Goal: Task Accomplishment & Management: Manage account settings

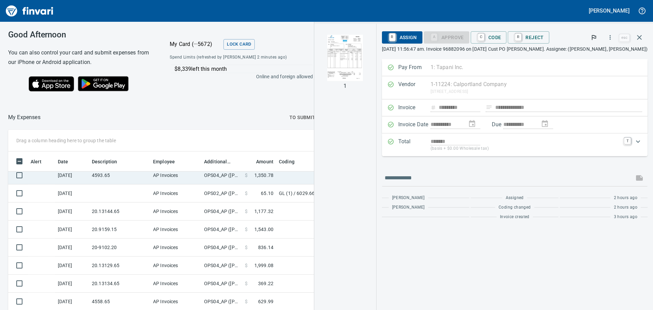
scroll to position [225, 451]
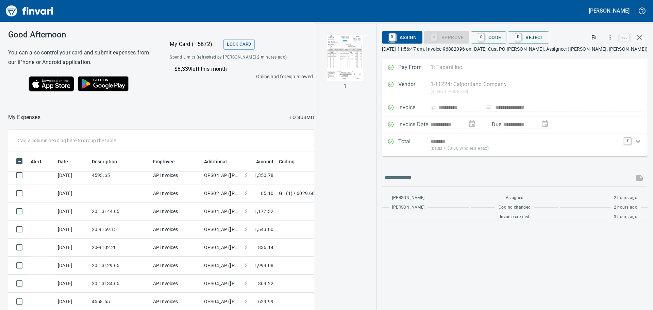
click at [230, 98] on div "Good Afternoon You can also control your card and submit expenses from our iPho…" at bounding box center [241, 63] width 483 height 83
click at [353, 46] on img "button" at bounding box center [345, 58] width 36 height 46
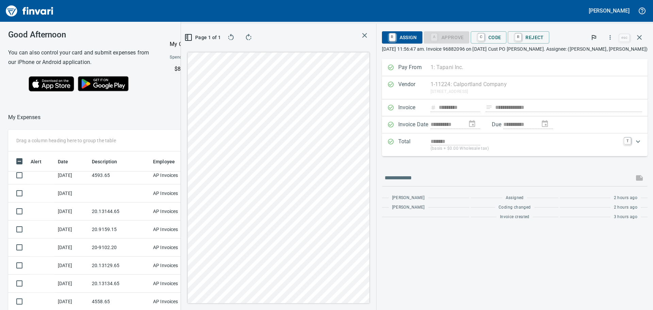
click at [197, 204] on div "Page 1 of 1" at bounding box center [278, 167] width 195 height 286
click at [368, 37] on icon "button" at bounding box center [364, 35] width 8 height 8
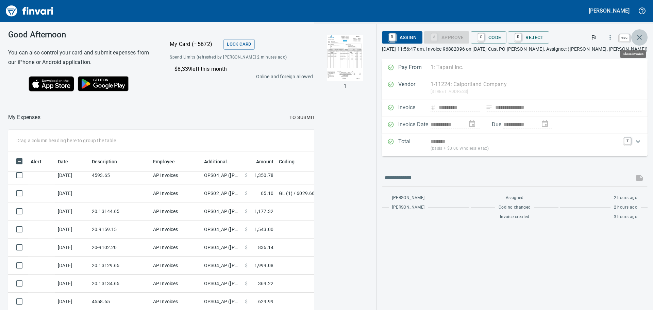
click at [638, 37] on icon "button" at bounding box center [639, 37] width 8 height 8
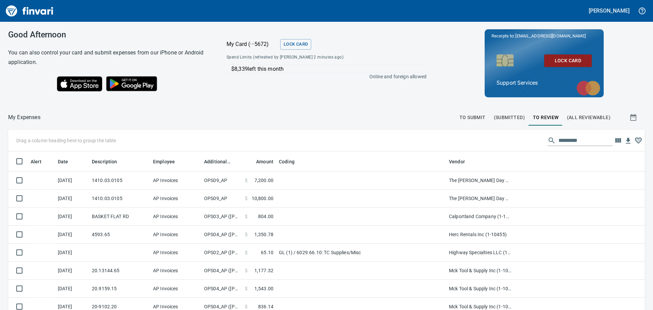
click at [587, 113] on button "(All Reviewable)" at bounding box center [588, 117] width 52 height 16
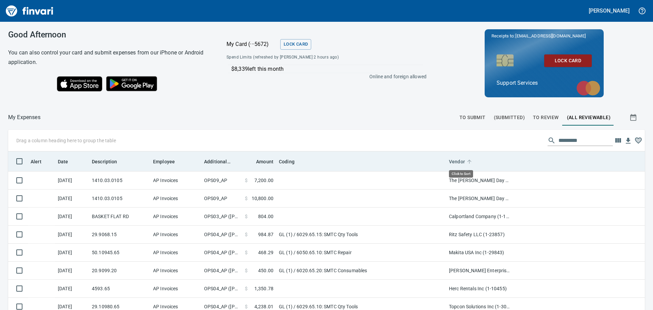
click at [462, 160] on span "Vendor" at bounding box center [457, 161] width 16 height 8
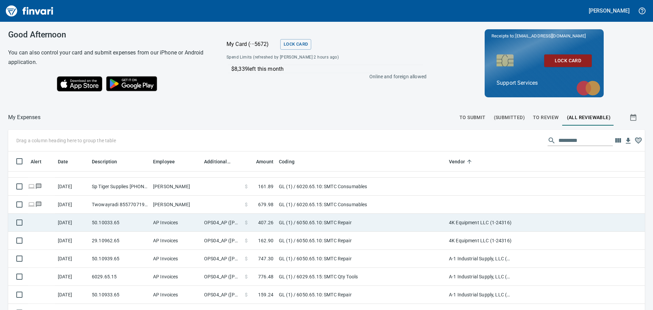
scroll to position [2413, 0]
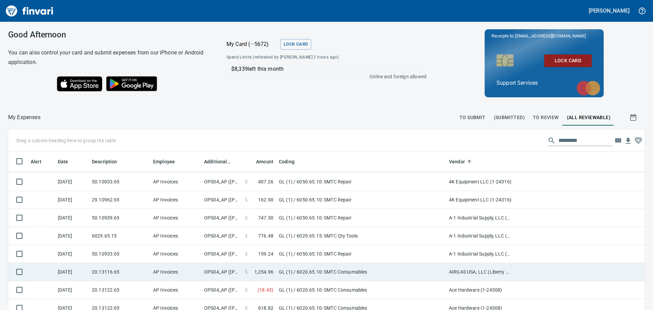
click at [496, 269] on td "AIRGAS USA, LLC (Liberty Welding) (1-21428)" at bounding box center [480, 272] width 68 height 18
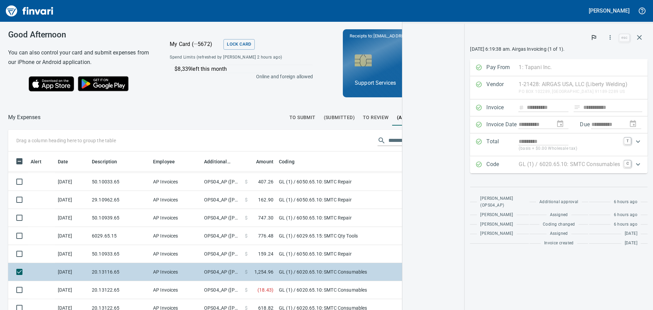
scroll to position [225, 451]
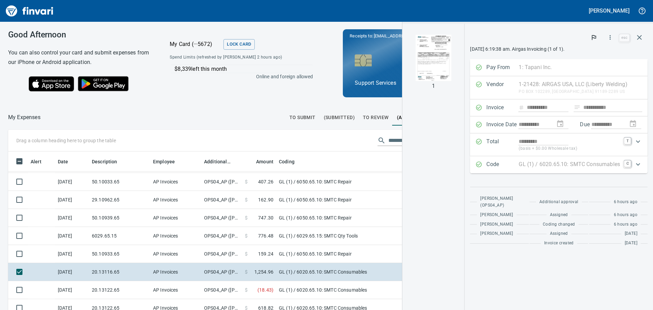
click at [432, 63] on img "button" at bounding box center [433, 58] width 36 height 46
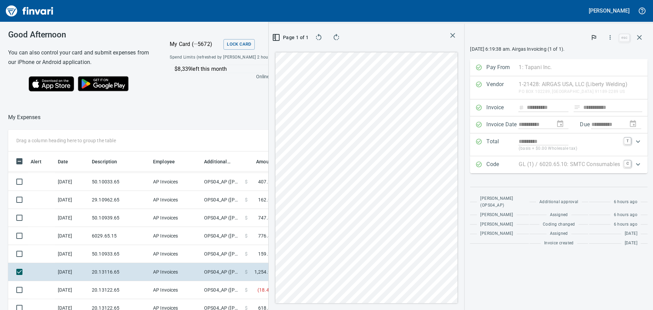
click at [461, 45] on div "Page 1 of 1" at bounding box center [366, 167] width 195 height 286
click at [364, 304] on div "Page 1 of 1" at bounding box center [366, 167] width 195 height 286
click at [269, 198] on div "Page 1 of 1" at bounding box center [366, 167] width 195 height 286
click at [640, 35] on icon "button" at bounding box center [639, 37] width 8 height 8
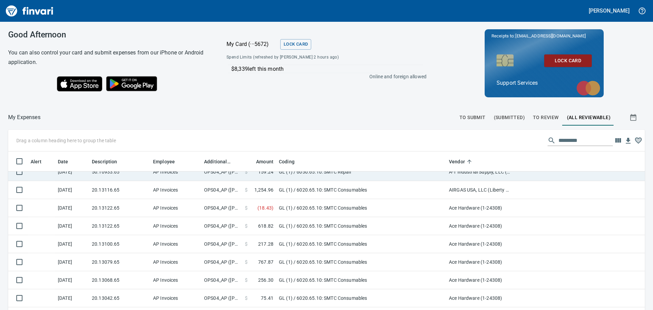
scroll to position [2413, 0]
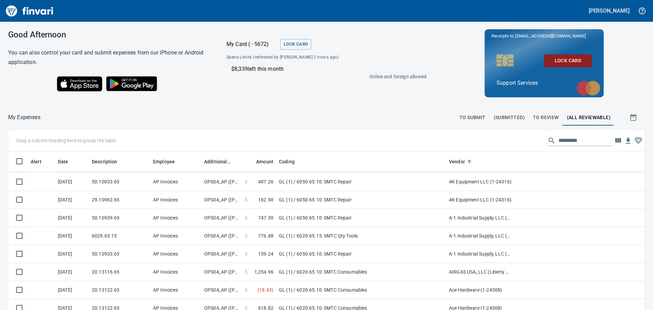
click at [540, 114] on span "To Review" at bounding box center [546, 117] width 26 height 8
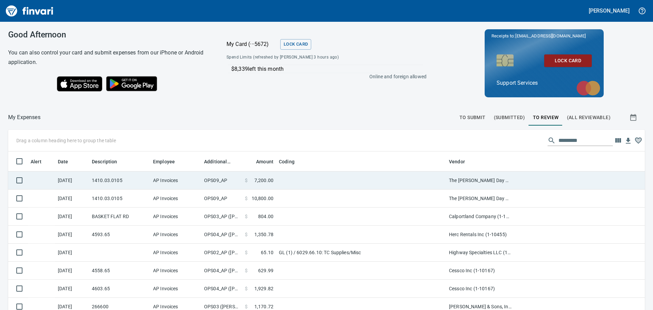
scroll to position [230, 621]
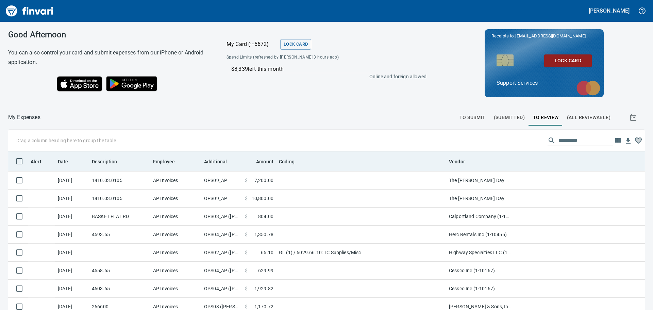
click at [222, 166] on th "Additional Reviewer" at bounding box center [221, 161] width 41 height 20
click at [219, 162] on span "Additional Reviewer" at bounding box center [217, 161] width 27 height 8
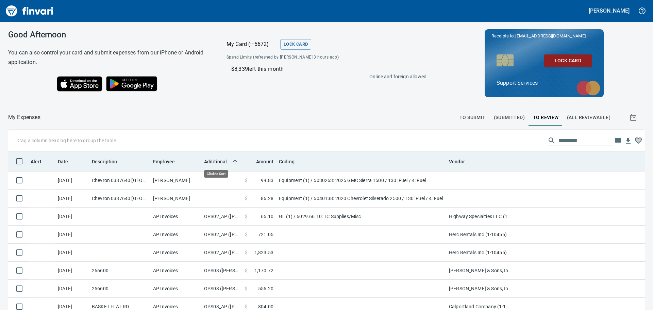
click at [219, 162] on span "Additional Reviewer" at bounding box center [217, 161] width 27 height 8
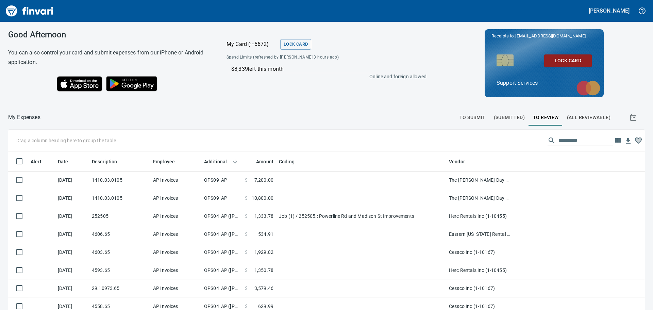
scroll to position [0, 0]
